Goal: Check status

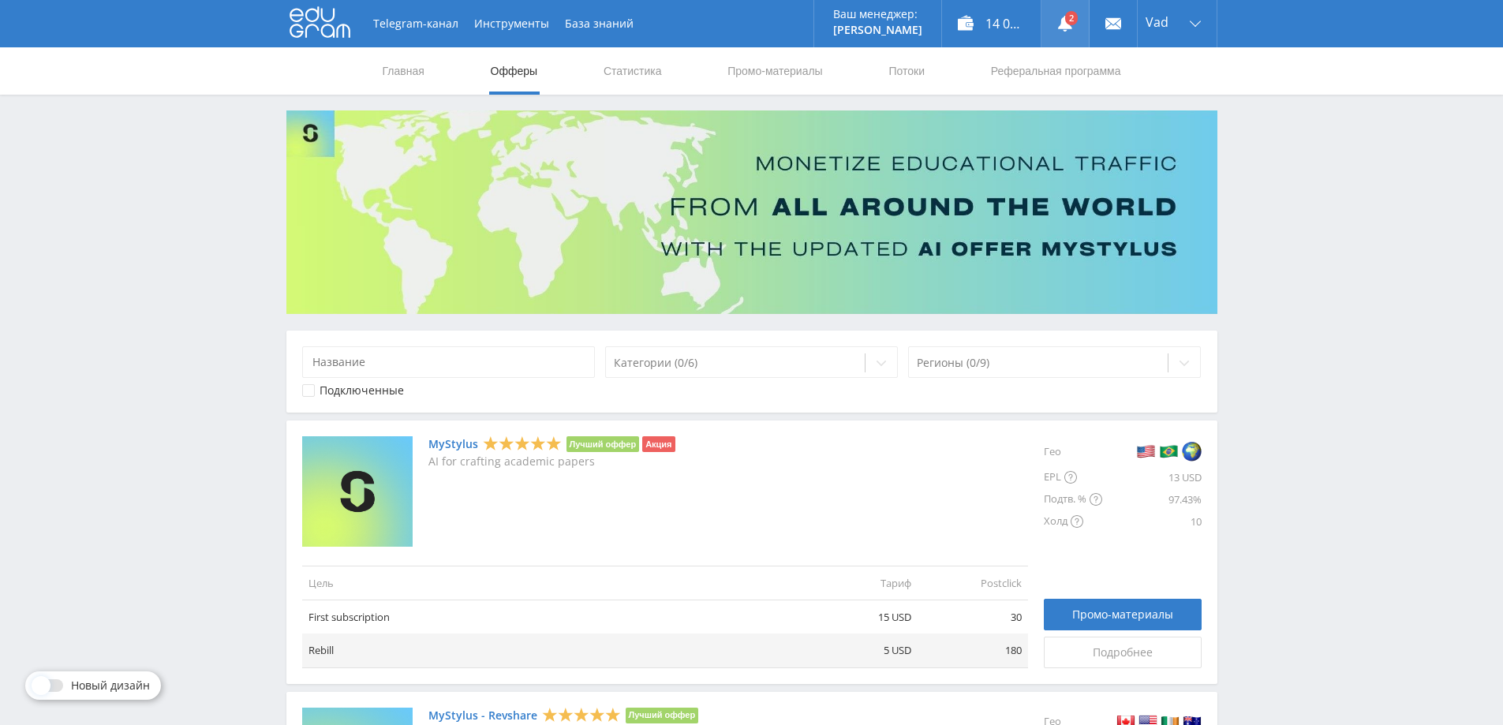
click at [1065, 22] on link at bounding box center [1064, 23] width 47 height 47
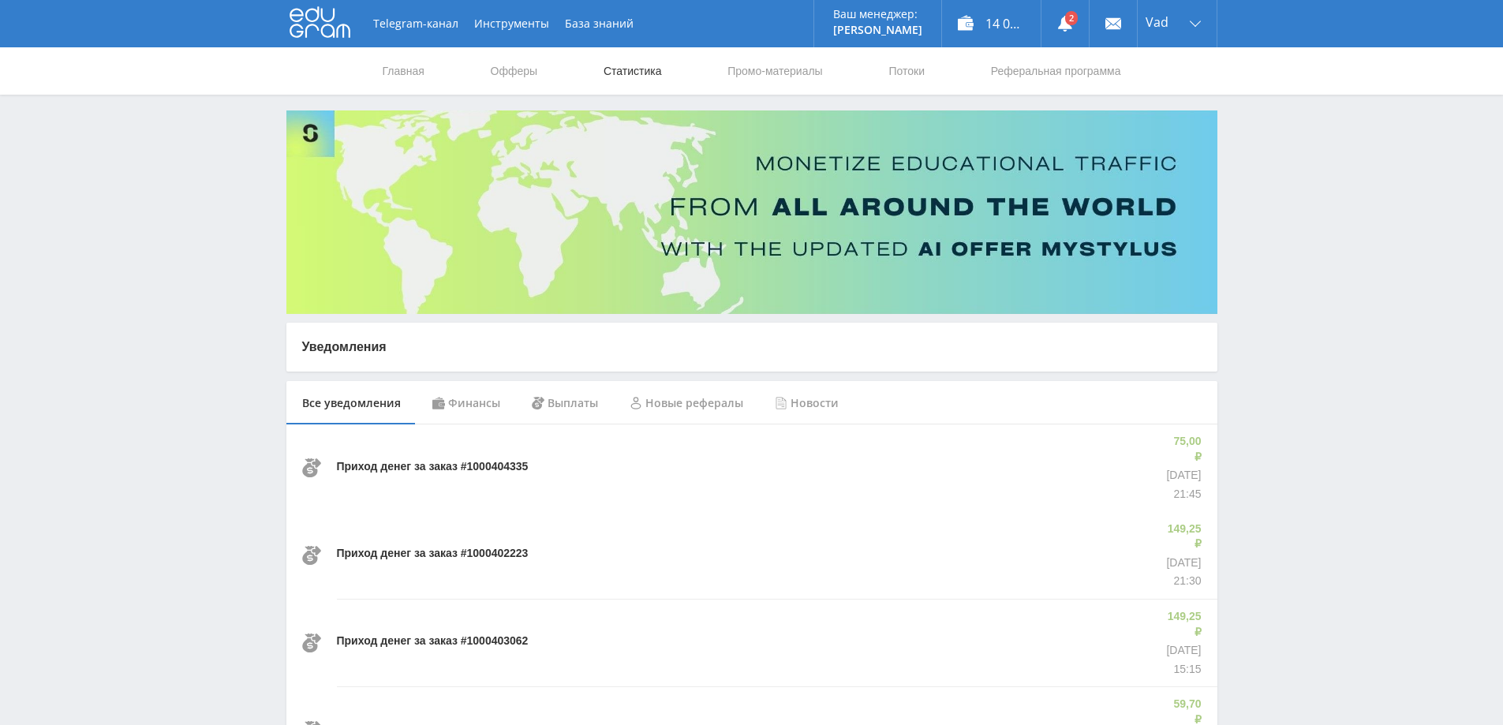
click at [655, 67] on link "Статистика" at bounding box center [633, 70] width 62 height 47
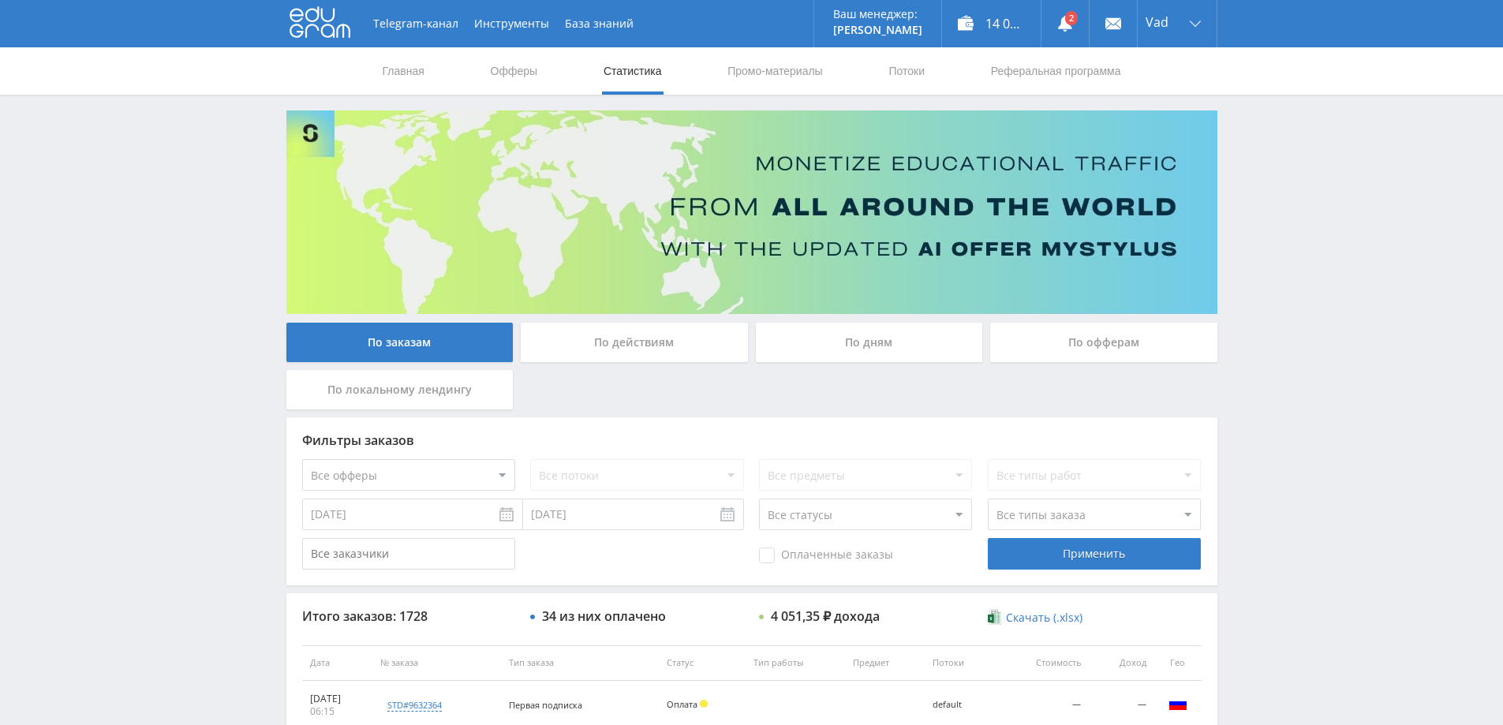
click at [891, 340] on div "По дням" at bounding box center [869, 342] width 227 height 39
click at [0, 0] on input "По дням" at bounding box center [0, 0] width 0 height 0
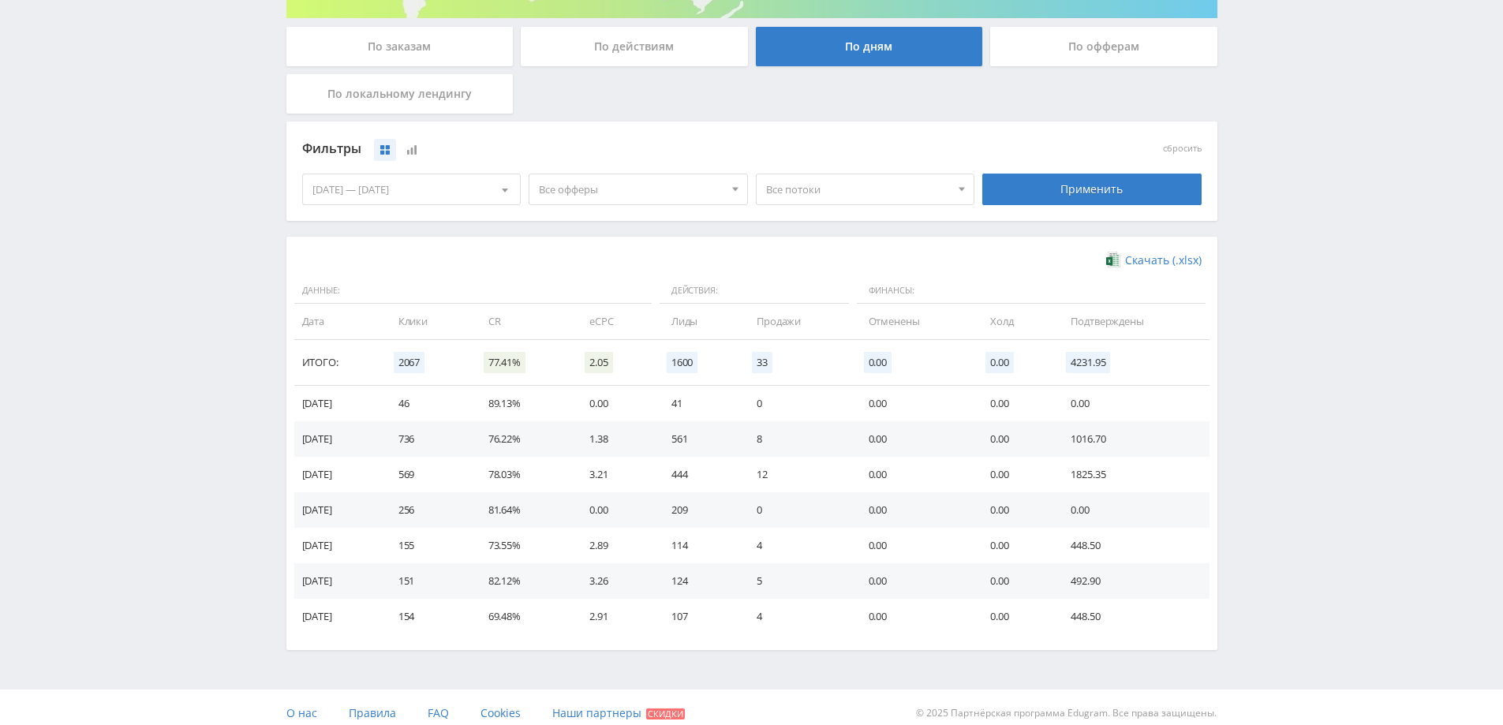
scroll to position [308, 0]
